Goal: Information Seeking & Learning: Learn about a topic

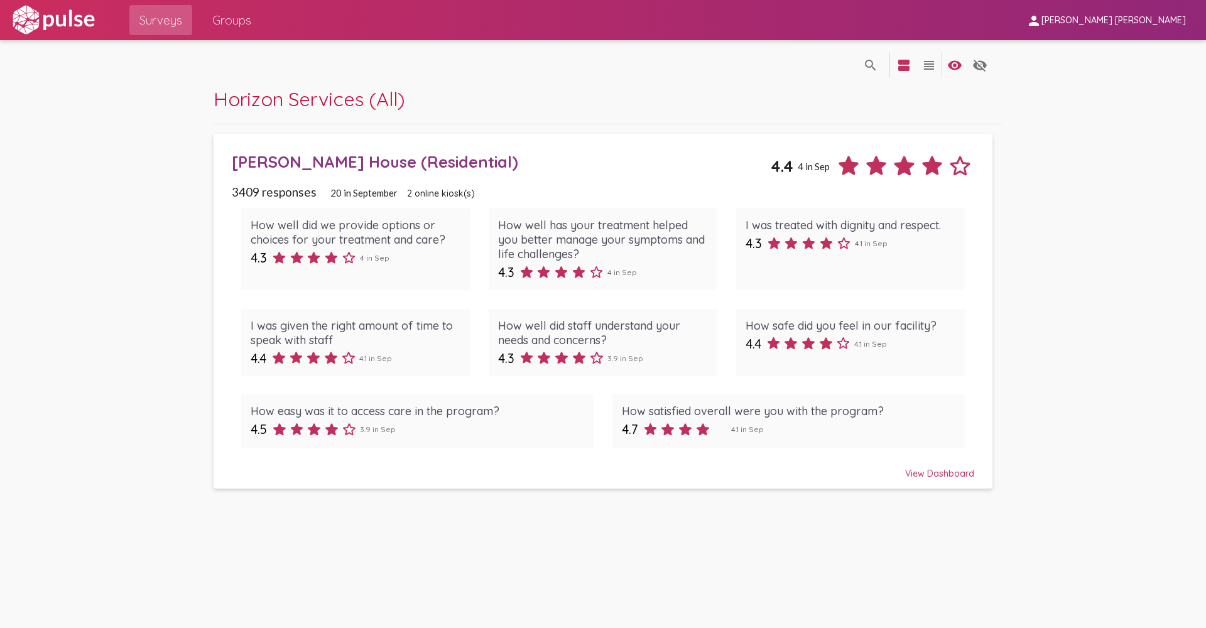
drag, startPoint x: 917, startPoint y: 236, endPoint x: 926, endPoint y: 217, distance: 21.4
click at [926, 217] on div "I was treated with dignity and respect. 4.3 4.1 in Sep" at bounding box center [850, 250] width 229 height 82
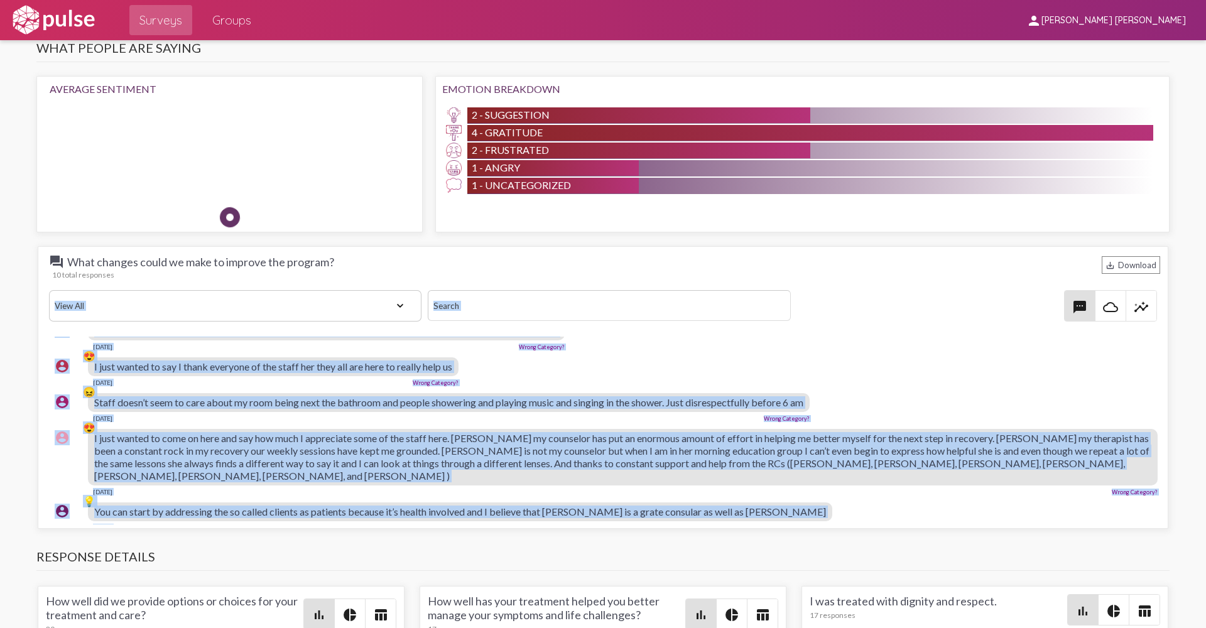
scroll to position [166, 0]
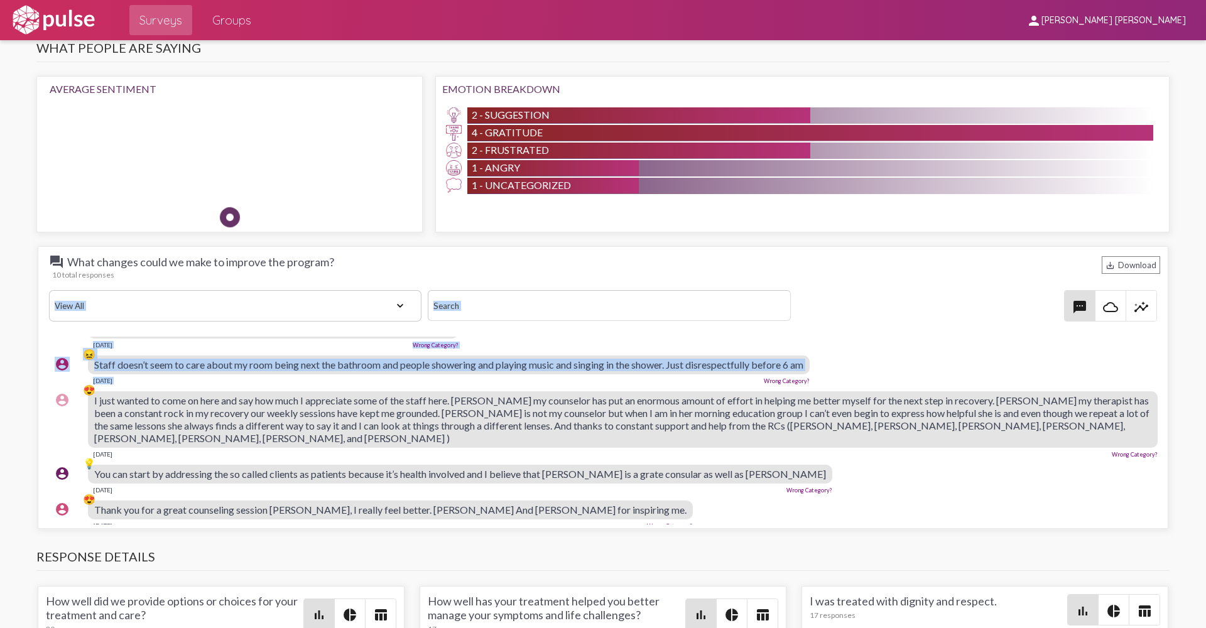
drag, startPoint x: 88, startPoint y: 331, endPoint x: 452, endPoint y: 375, distance: 367.0
click at [452, 375] on div "question_answer What changes could we make to improve the program? save_alt Dow…" at bounding box center [603, 387] width 1131 height 283
drag, startPoint x: 452, startPoint y: 375, endPoint x: 401, endPoint y: 364, distance: 52.1
copy div "Lore Ips Dolorsit Ametcon Adipisci Elits Doe Temporincid Utlab Etdolor Magnaal …"
